Goal: Information Seeking & Learning: Learn about a topic

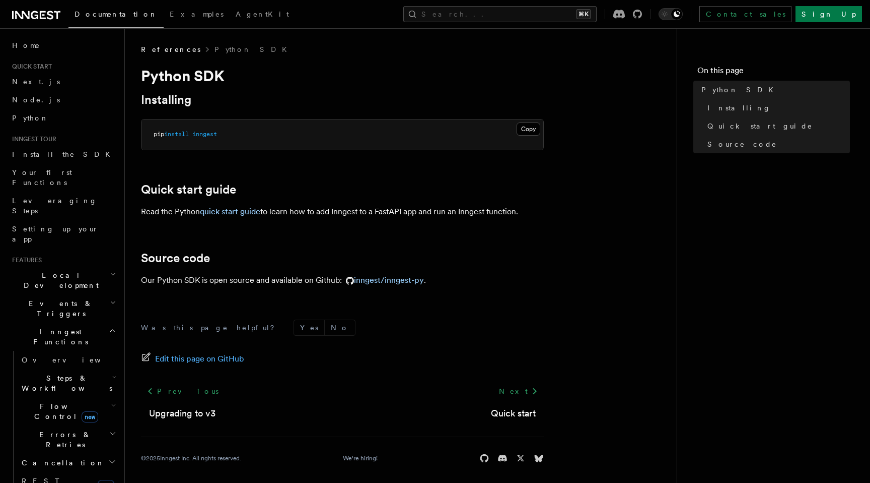
click at [74, 373] on span "Steps & Workflows" at bounding box center [65, 383] width 95 height 20
click at [66, 397] on link "Overview" at bounding box center [72, 406] width 91 height 18
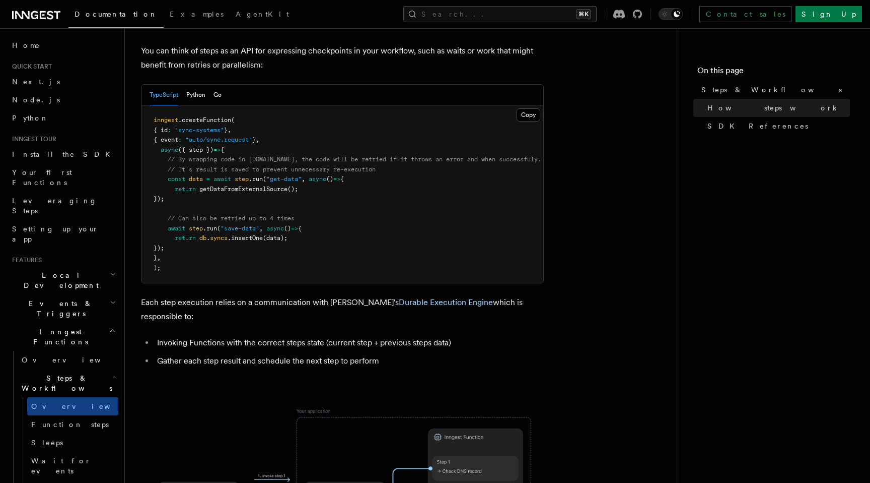
scroll to position [459, 0]
click at [197, 86] on button "Python" at bounding box center [195, 96] width 19 height 21
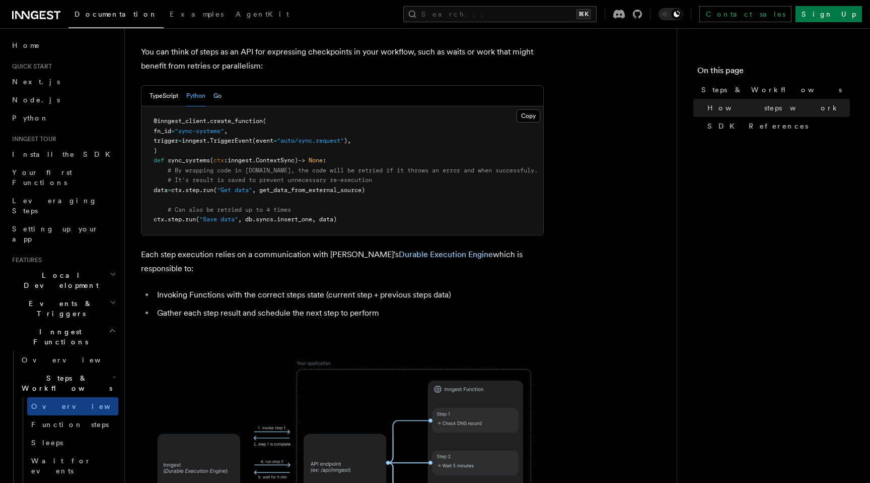
click at [218, 86] on button "Go" at bounding box center [218, 96] width 8 height 21
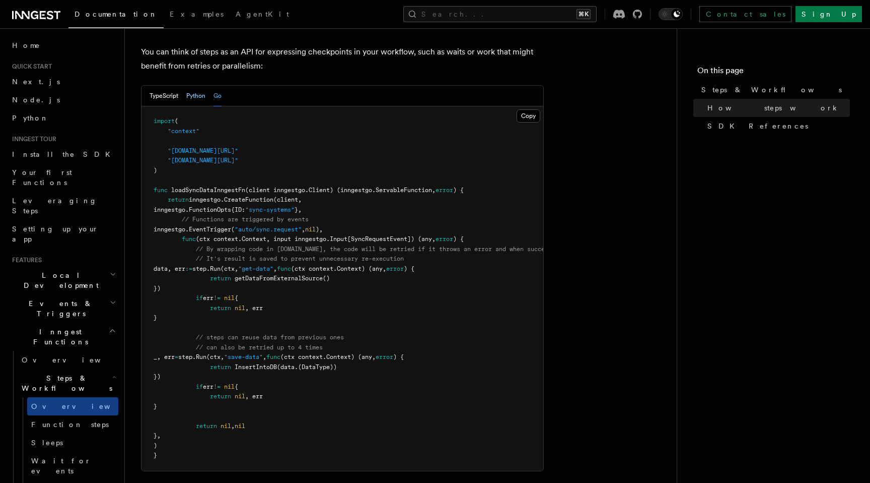
click at [200, 86] on button "Python" at bounding box center [195, 96] width 19 height 21
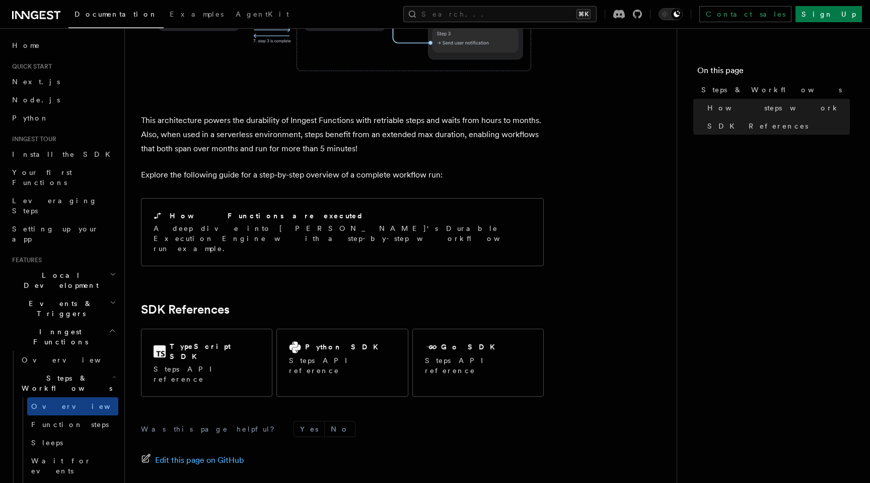
scroll to position [938, 0]
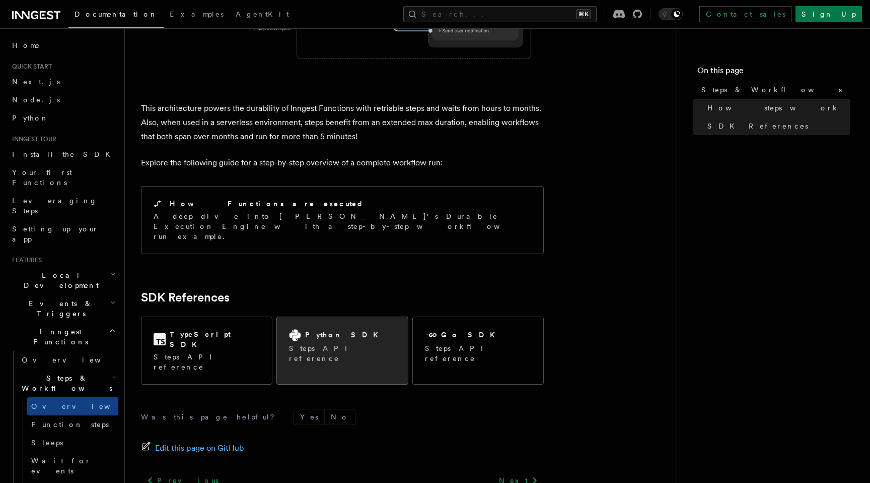
click at [310, 329] on h2 "Python SDK" at bounding box center [344, 334] width 79 height 10
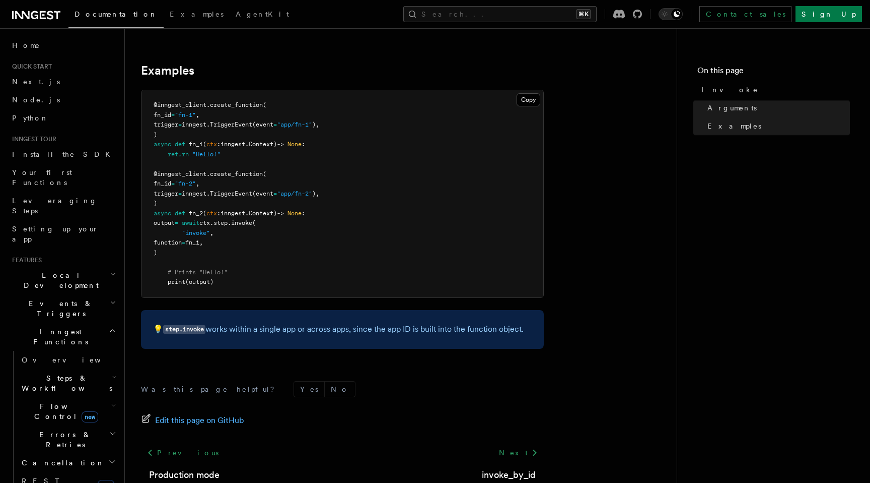
scroll to position [373, 0]
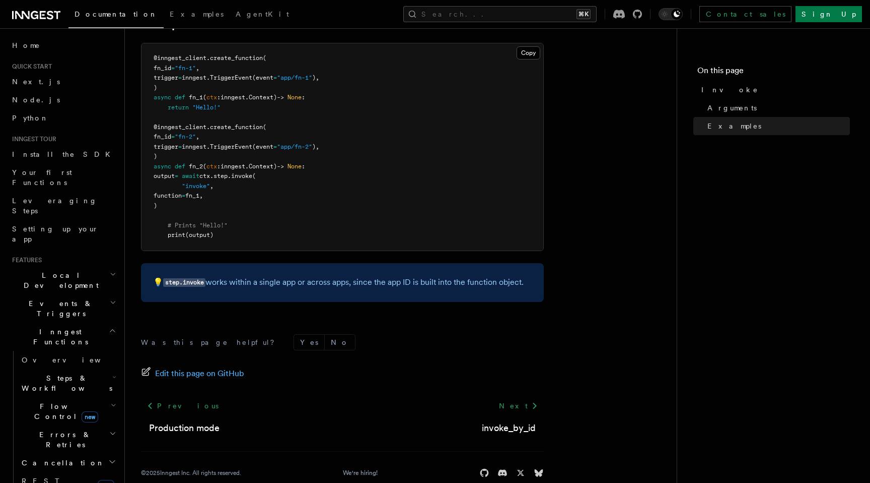
click at [89, 369] on h2 "Steps & Workflows" at bounding box center [68, 383] width 101 height 28
click at [90, 369] on h2 "Steps & Workflows" at bounding box center [68, 383] width 101 height 28
click at [88, 397] on h2 "Flow Control new" at bounding box center [68, 411] width 101 height 28
click at [83, 425] on link "Overview" at bounding box center [72, 434] width 91 height 18
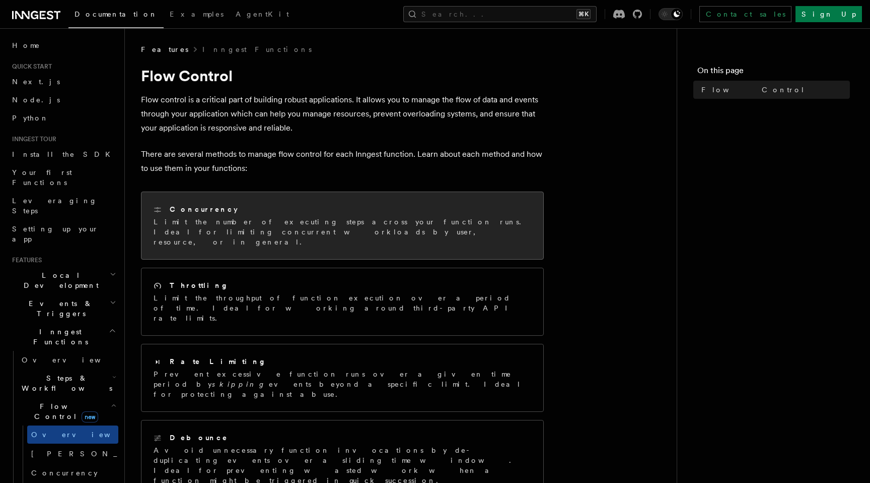
click at [266, 215] on div "Concurrency Limit the number of executing steps across your function runs. Idea…" at bounding box center [343, 225] width 378 height 43
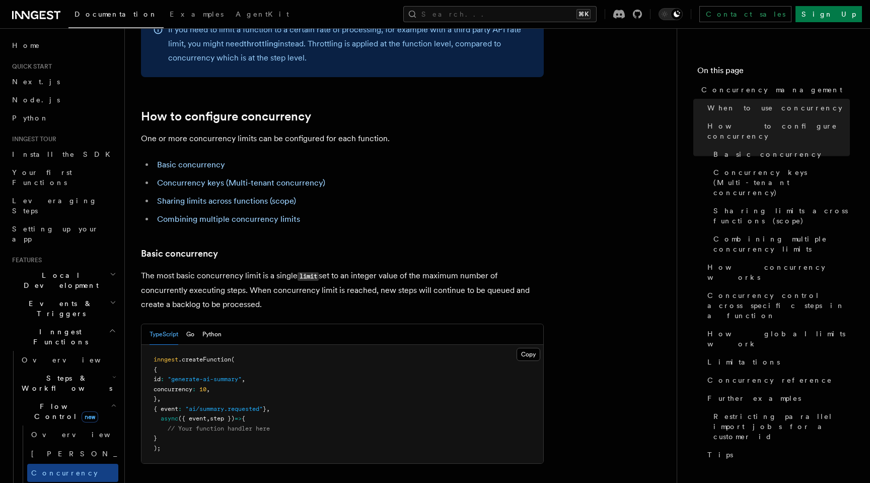
scroll to position [564, 0]
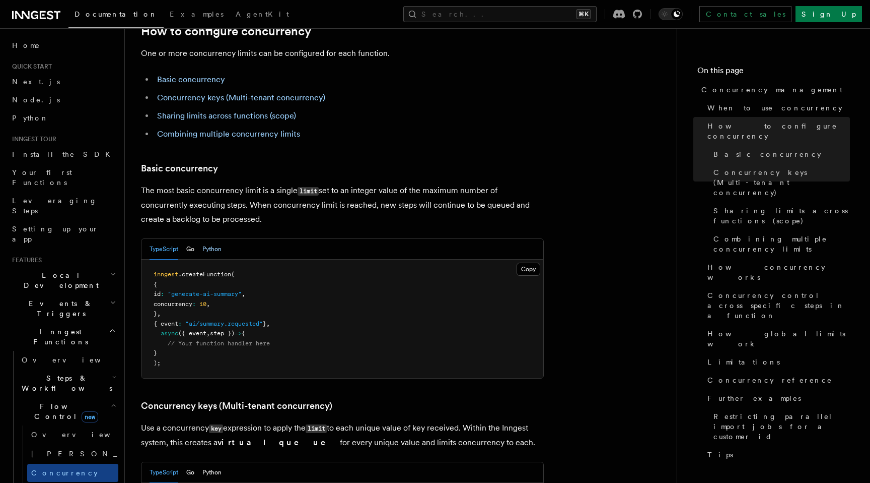
click at [217, 239] on button "Python" at bounding box center [212, 249] width 19 height 21
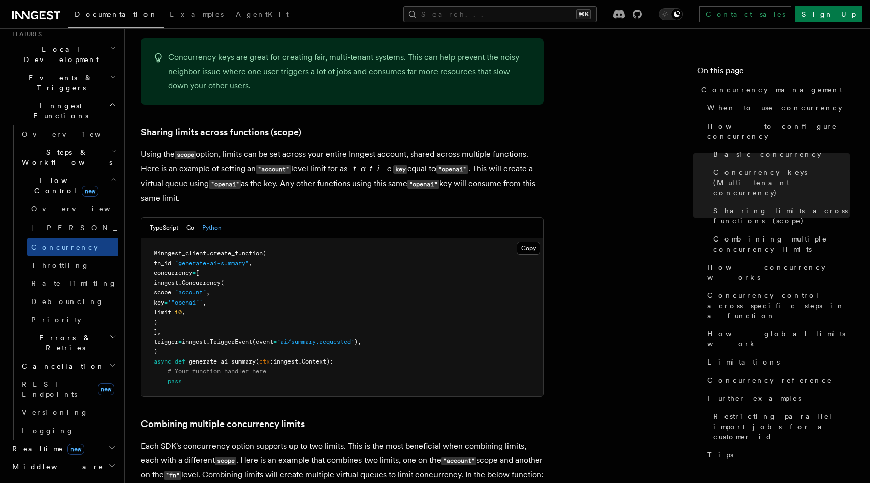
scroll to position [240, 0]
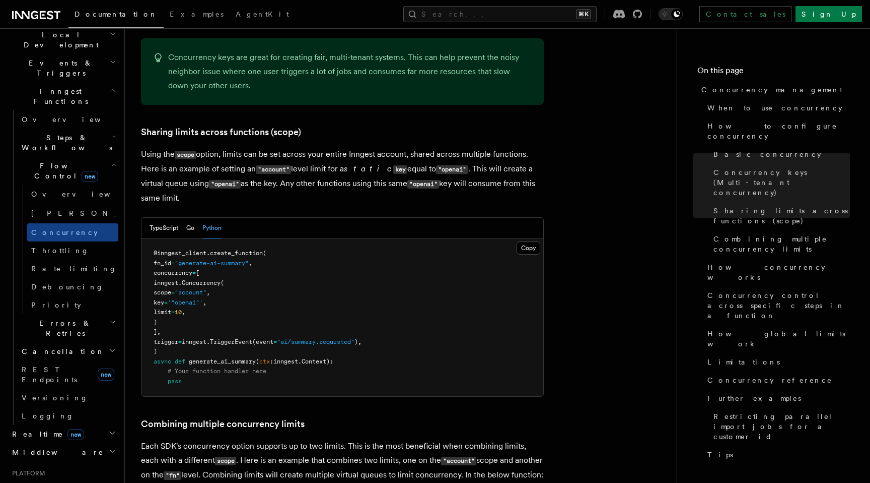
click at [72, 314] on h2 "Errors & Retries" at bounding box center [68, 328] width 101 height 28
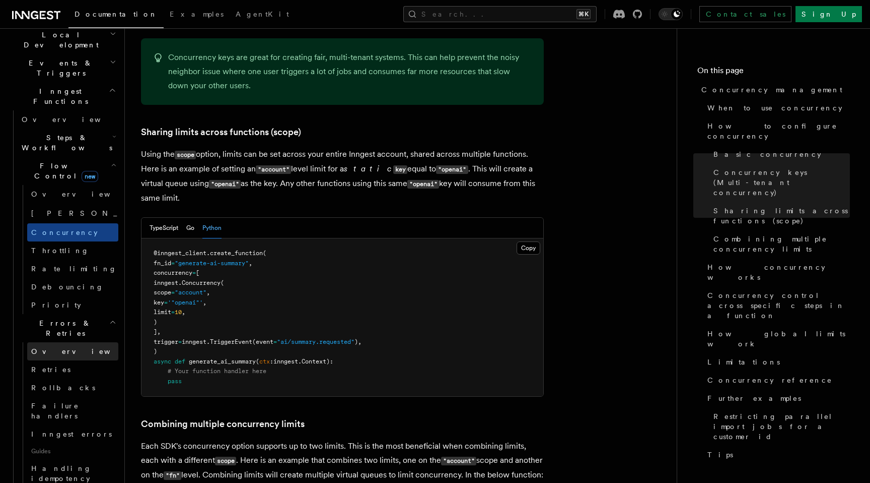
click at [65, 342] on link "Overview" at bounding box center [72, 351] width 91 height 18
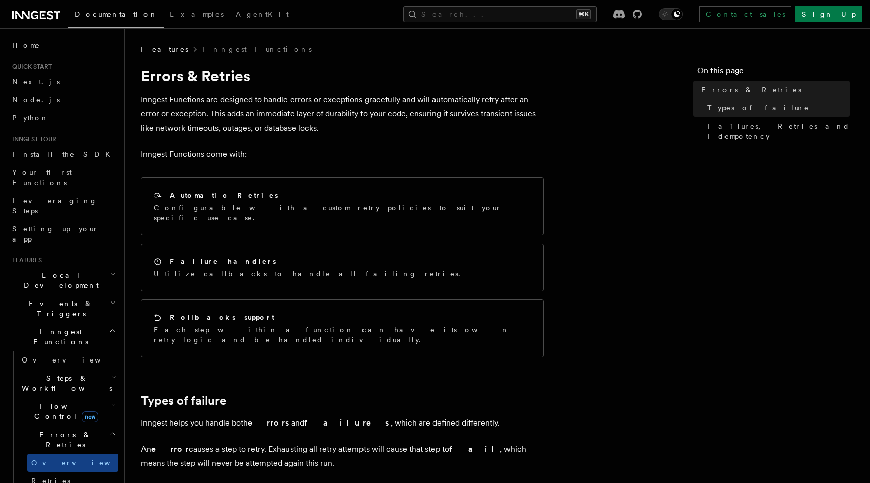
click at [59, 266] on h2 "Local Development" at bounding box center [63, 280] width 110 height 28
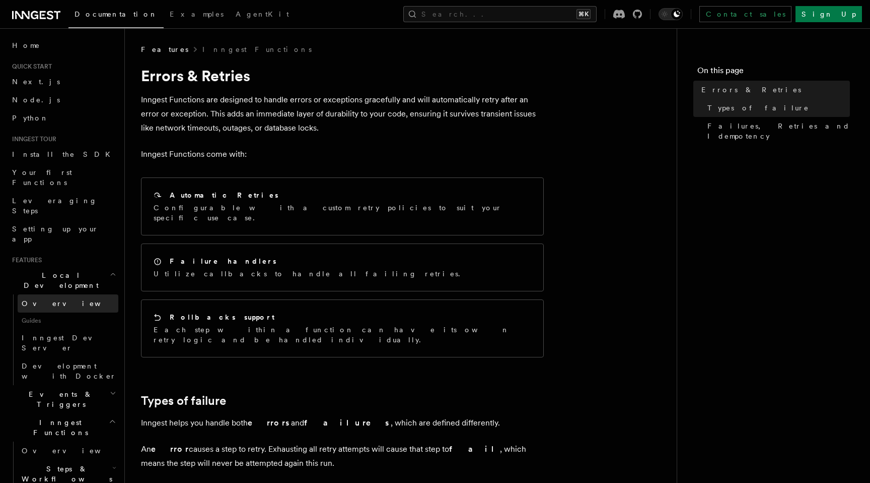
click at [56, 294] on link "Overview" at bounding box center [68, 303] width 101 height 18
